Goal: Browse casually: Explore the website without a specific task or goal

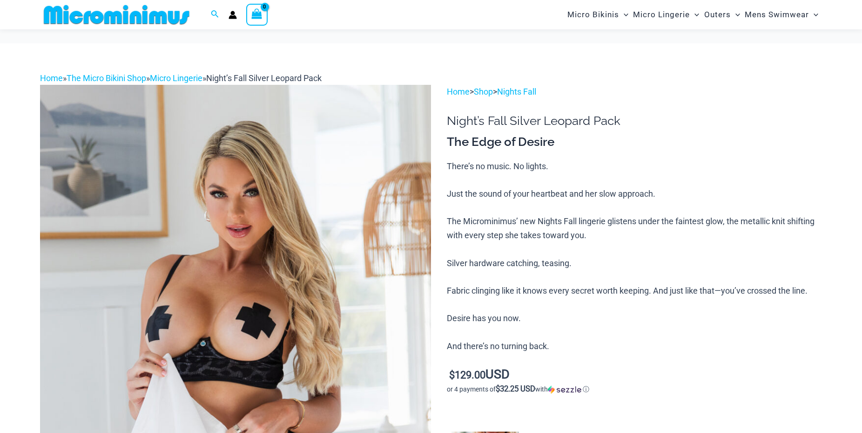
scroll to position [138, 0]
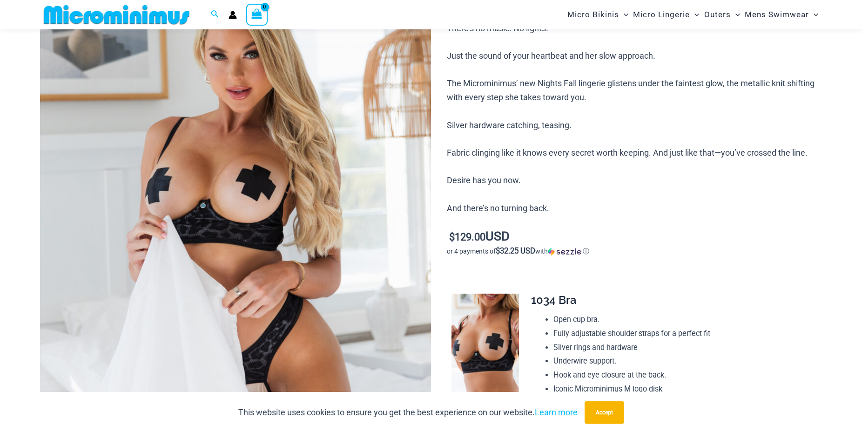
click at [249, 202] on img at bounding box center [235, 240] width 391 height 587
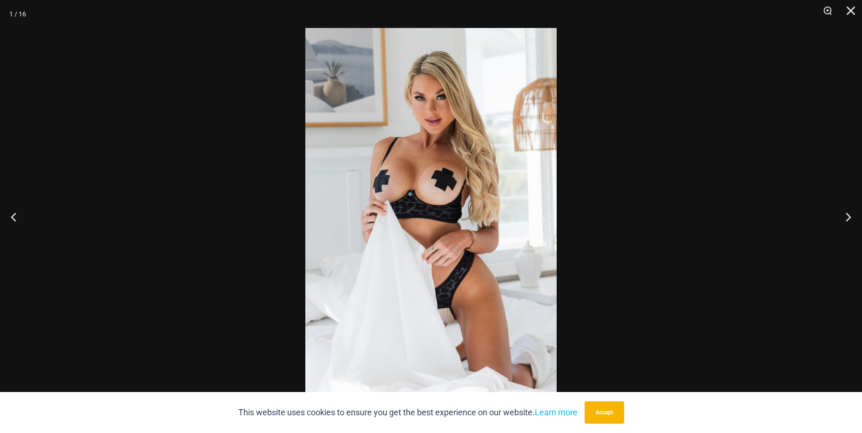
click at [497, 245] on img at bounding box center [430, 216] width 251 height 377
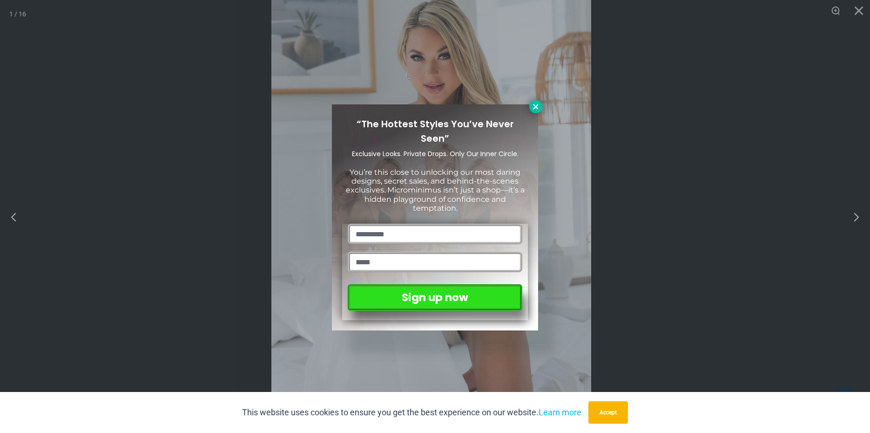
click at [538, 102] on button at bounding box center [535, 106] width 13 height 13
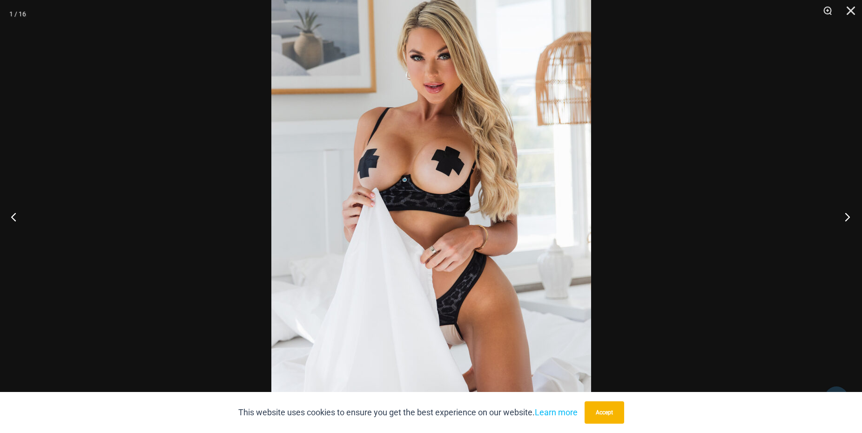
click at [850, 213] on button "Next" at bounding box center [844, 216] width 35 height 47
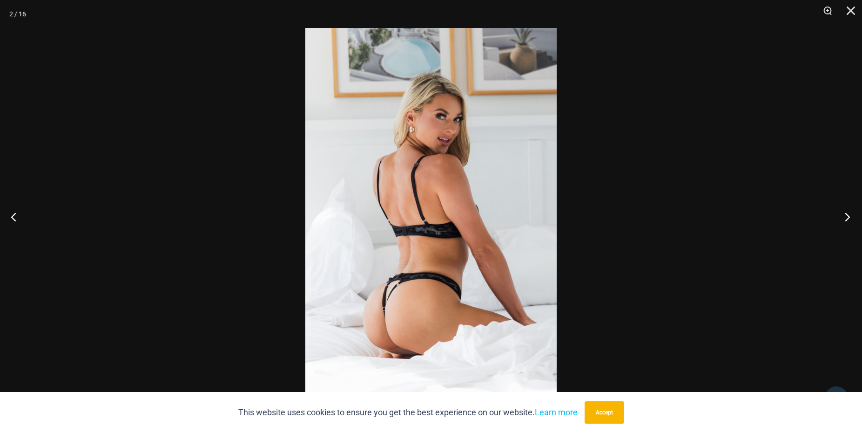
click at [850, 213] on button "Next" at bounding box center [844, 216] width 35 height 47
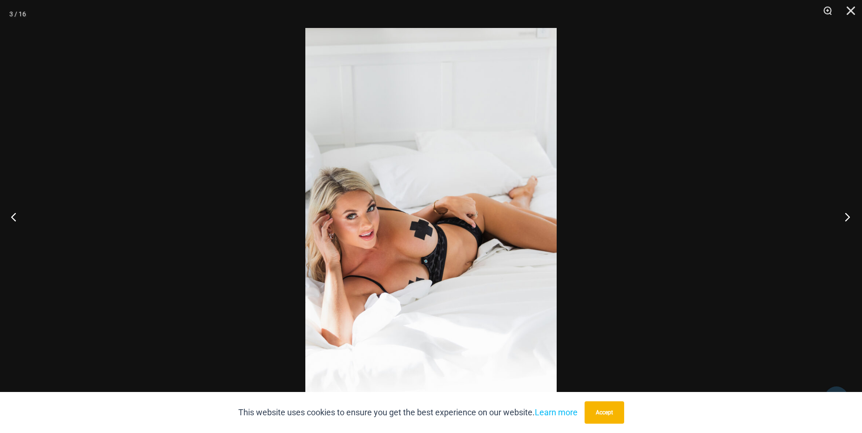
click at [851, 214] on button "Next" at bounding box center [844, 216] width 35 height 47
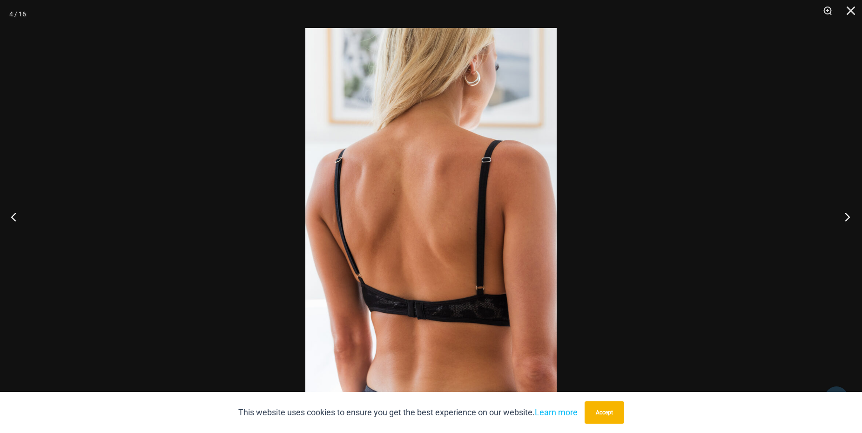
click at [851, 215] on button "Next" at bounding box center [844, 216] width 35 height 47
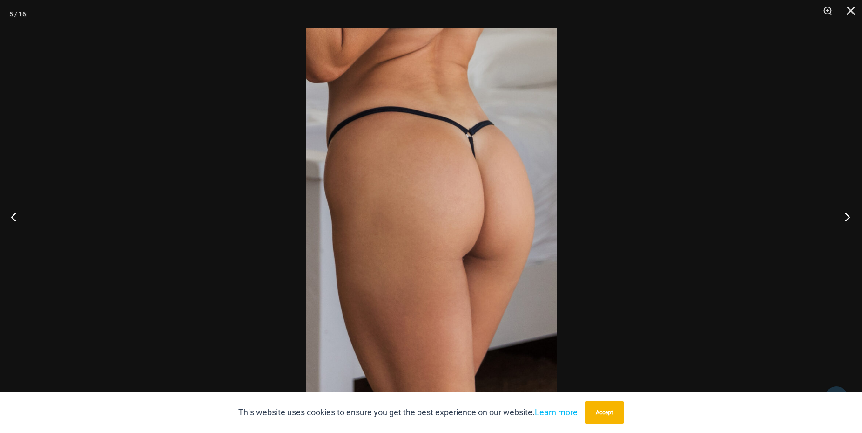
click at [851, 215] on button "Next" at bounding box center [844, 216] width 35 height 47
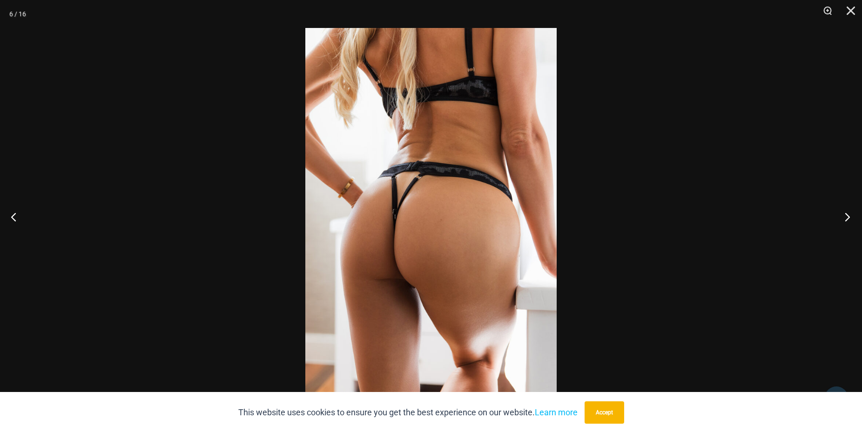
click at [851, 216] on button "Next" at bounding box center [844, 216] width 35 height 47
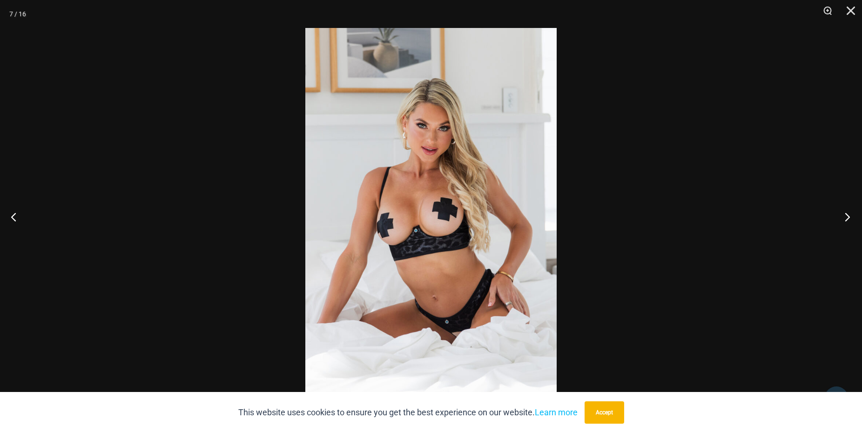
click at [851, 218] on button "Next" at bounding box center [844, 216] width 35 height 47
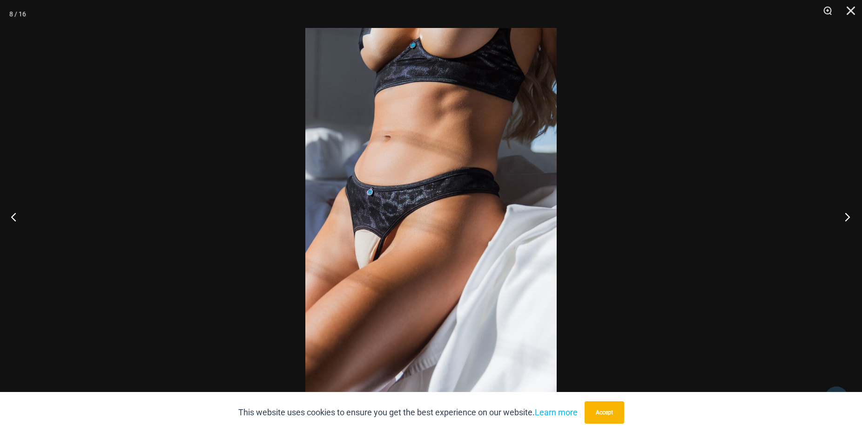
click at [851, 218] on button "Next" at bounding box center [844, 216] width 35 height 47
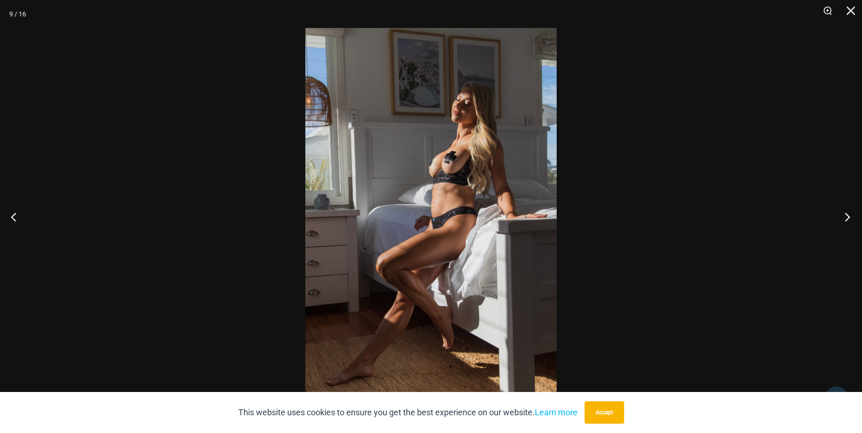
click at [851, 218] on button "Next" at bounding box center [844, 216] width 35 height 47
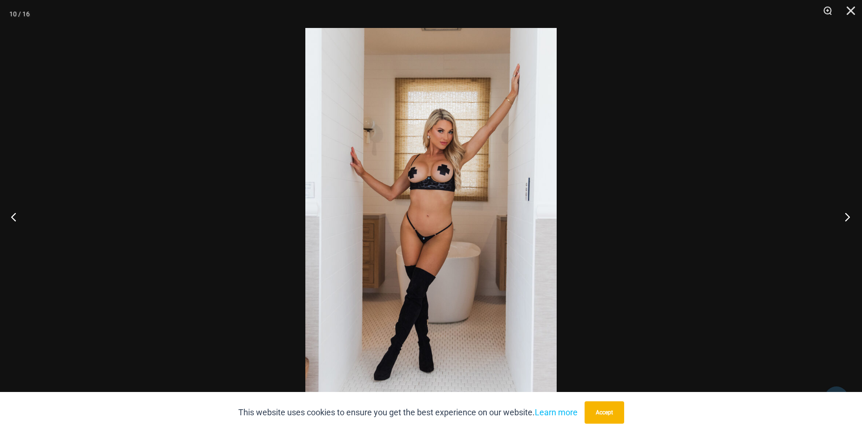
click at [851, 219] on button "Next" at bounding box center [844, 216] width 35 height 47
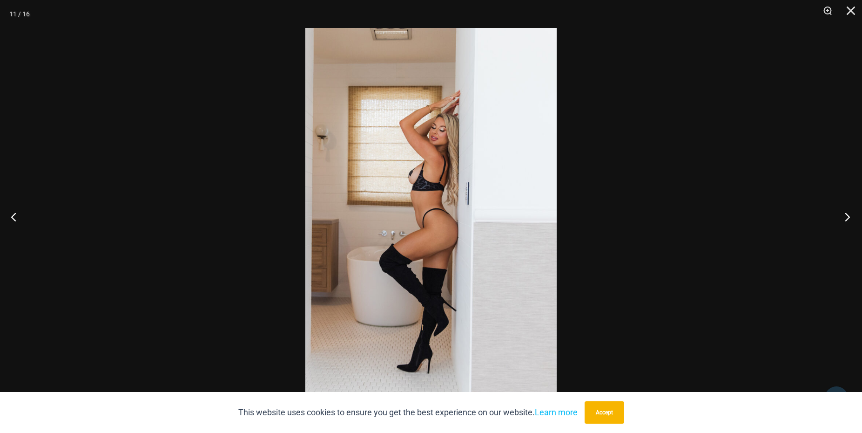
click at [851, 219] on button "Next" at bounding box center [844, 216] width 35 height 47
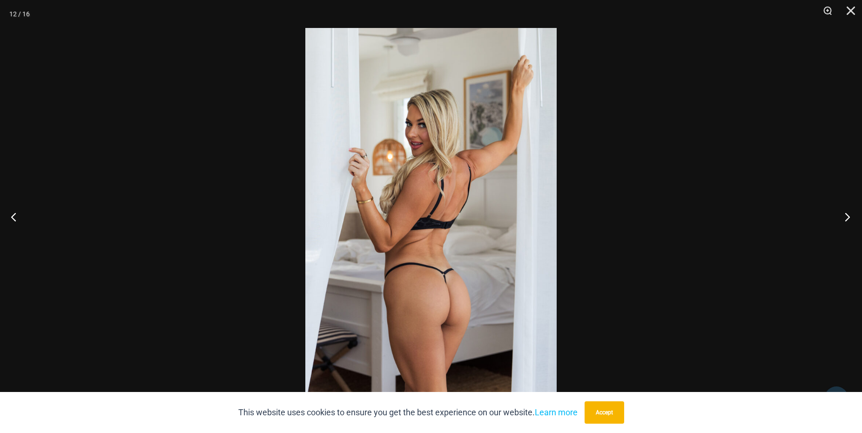
click at [851, 225] on button "Next" at bounding box center [844, 216] width 35 height 47
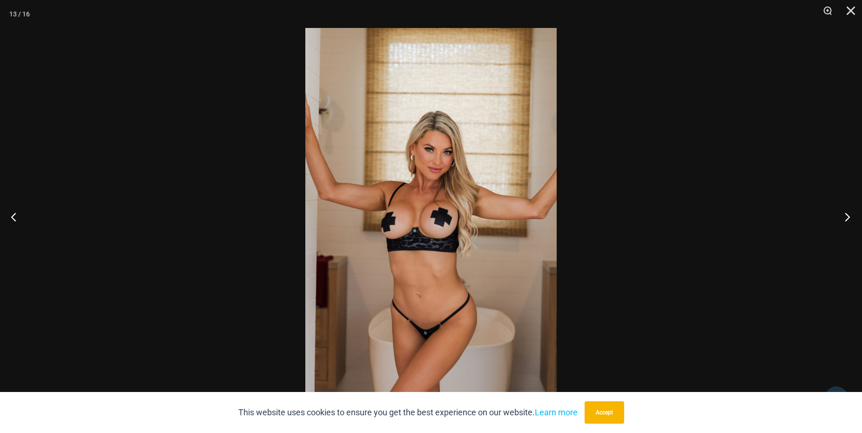
click at [851, 226] on button "Next" at bounding box center [844, 216] width 35 height 47
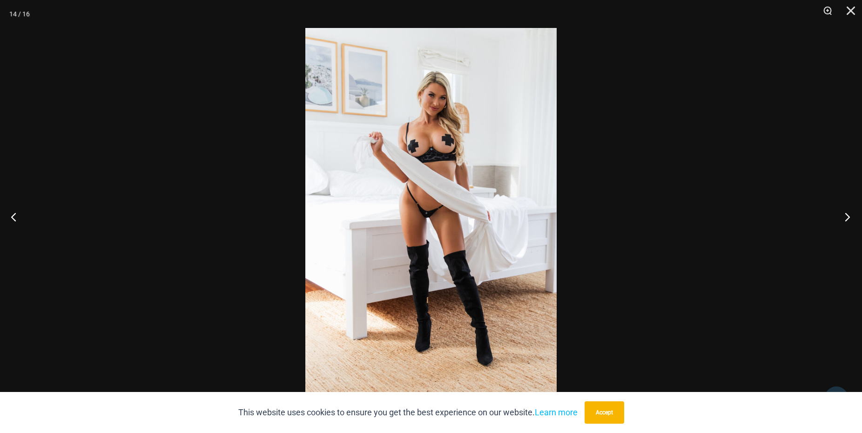
click at [851, 226] on button "Next" at bounding box center [844, 216] width 35 height 47
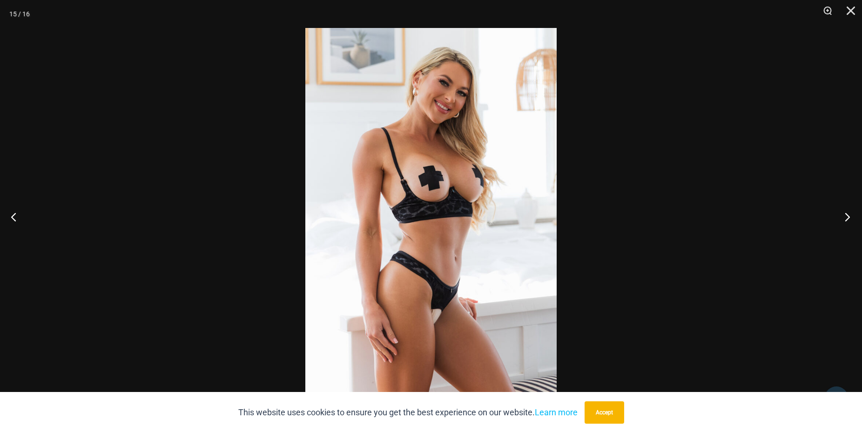
click at [851, 226] on button "Next" at bounding box center [844, 216] width 35 height 47
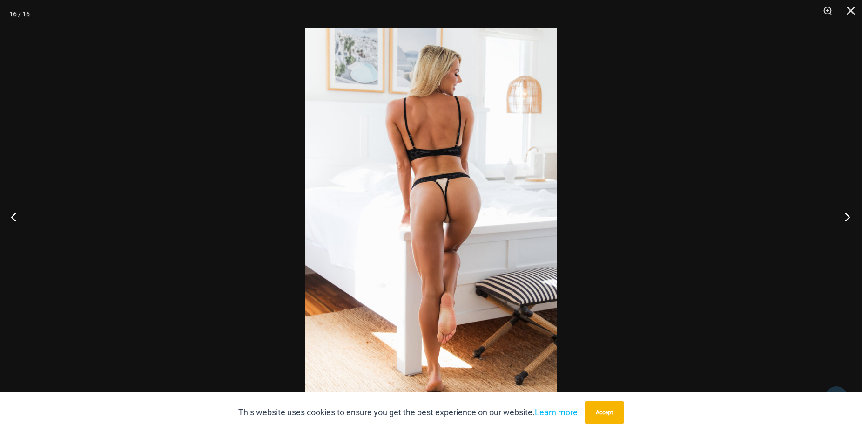
click at [851, 226] on button "Next" at bounding box center [844, 216] width 35 height 47
